Goal: Find specific page/section: Find specific page/section

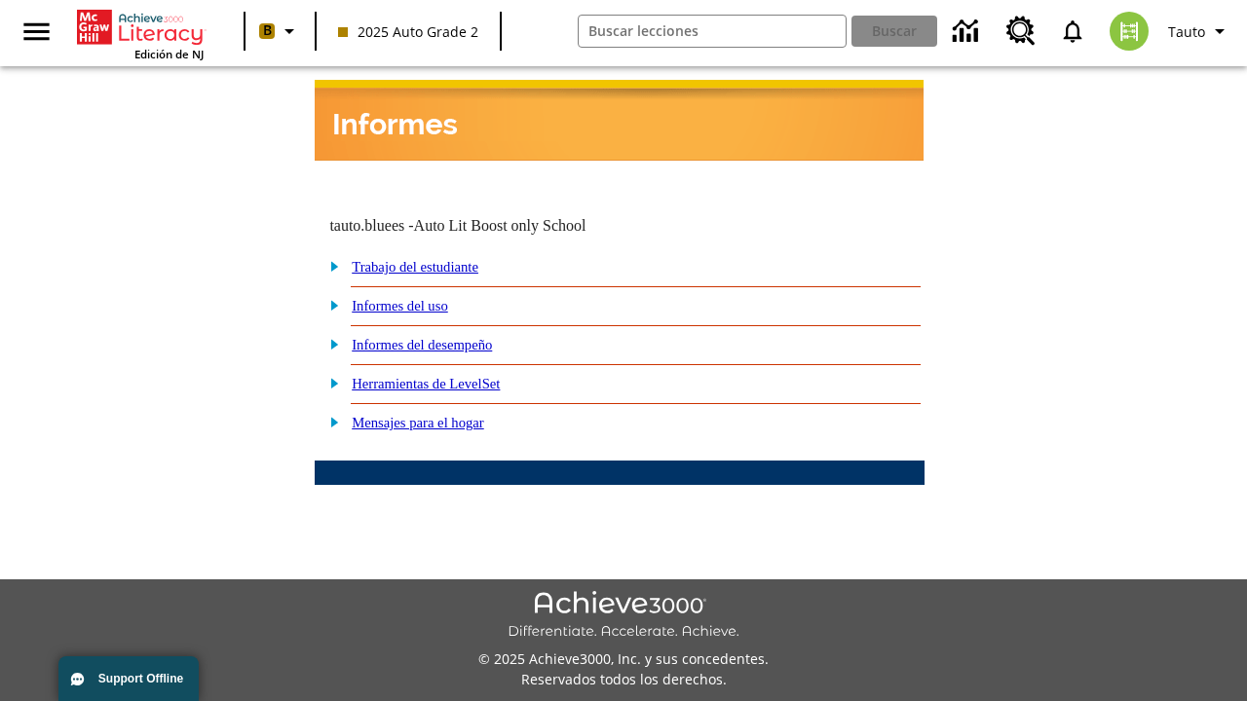
click at [438, 259] on link "Trabajo del estudiante" at bounding box center [415, 267] width 127 height 16
select select "/options/reports/?report_id=24&atype=14&section=2"
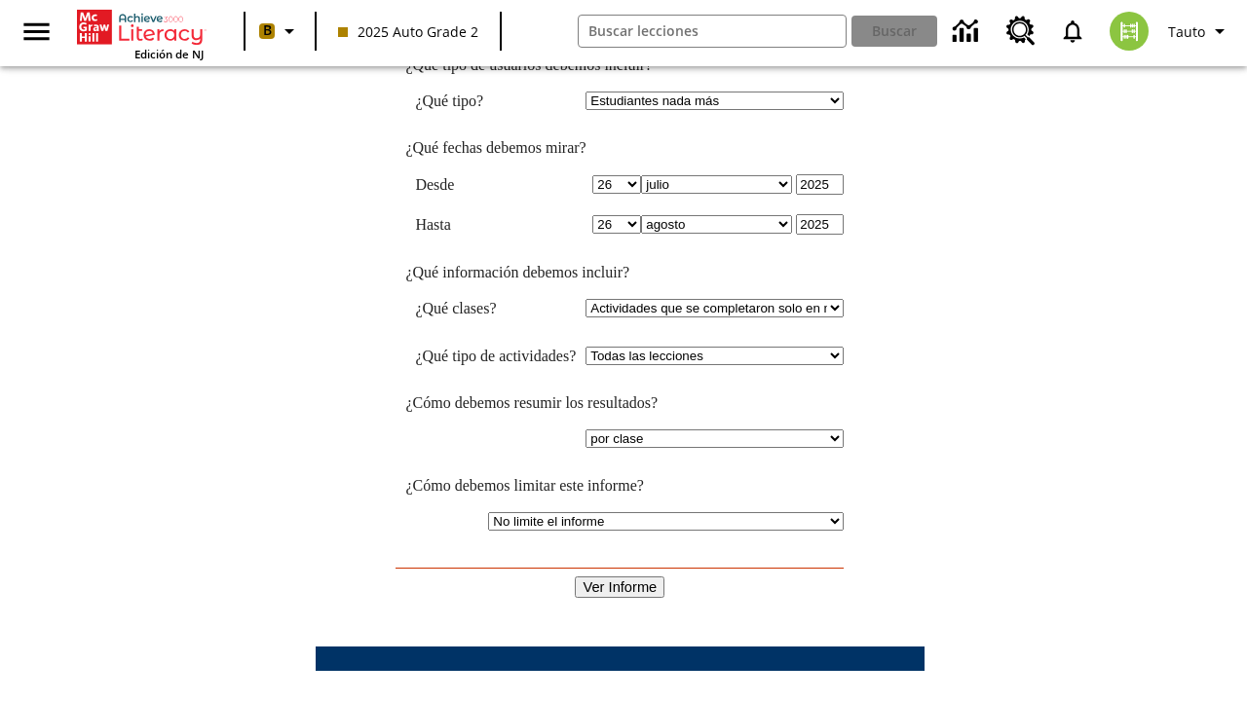
scroll to position [508, 0]
